Goal: Transaction & Acquisition: Purchase product/service

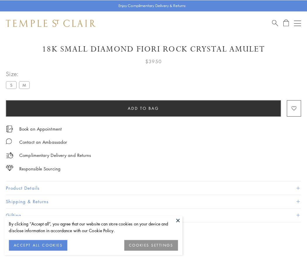
scroll to position [35, 0]
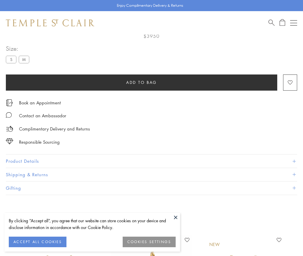
click at [141, 82] on span "Add to bag" at bounding box center [141, 82] width 31 height 6
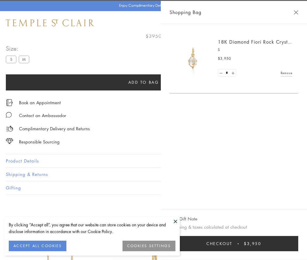
click at [253, 244] on button "Checkout $3,950" at bounding box center [234, 243] width 129 height 15
